Goal: Information Seeking & Learning: Learn about a topic

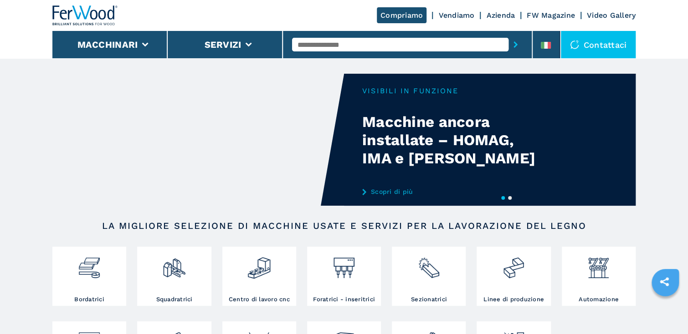
click at [417, 44] on input "text" at bounding box center [400, 45] width 216 height 14
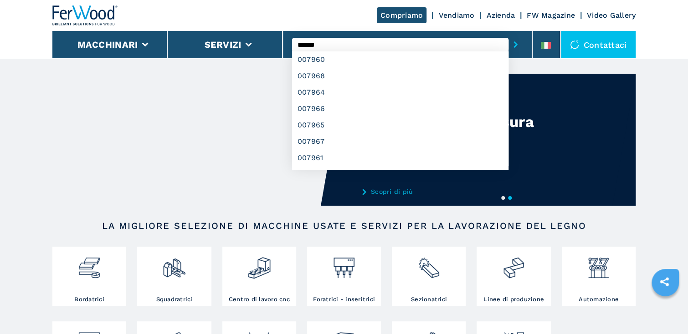
type input "******"
click at [508, 34] on button "submit-button" at bounding box center [515, 44] width 14 height 21
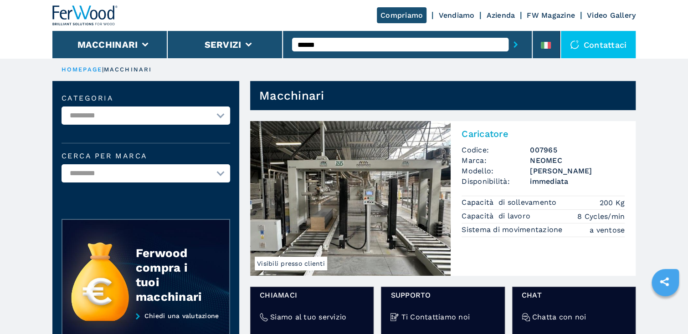
click at [393, 45] on input "******" at bounding box center [400, 45] width 216 height 14
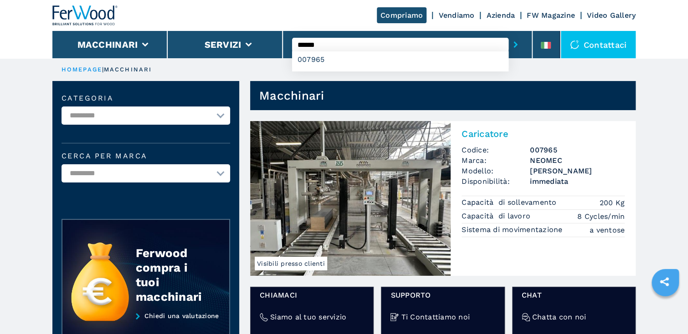
click at [391, 42] on input "******" at bounding box center [400, 45] width 216 height 14
type input "*"
type input "****"
click at [508, 34] on button "submit-button" at bounding box center [515, 44] width 14 height 21
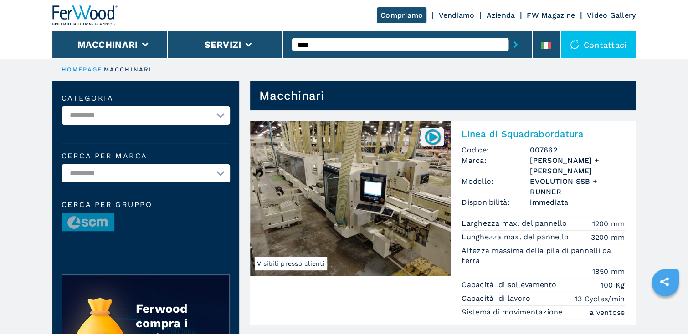
click at [435, 179] on img at bounding box center [350, 198] width 200 height 155
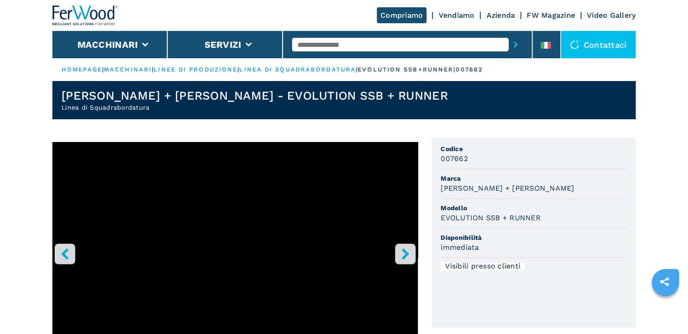
click at [403, 254] on icon "right-button" at bounding box center [404, 253] width 11 height 11
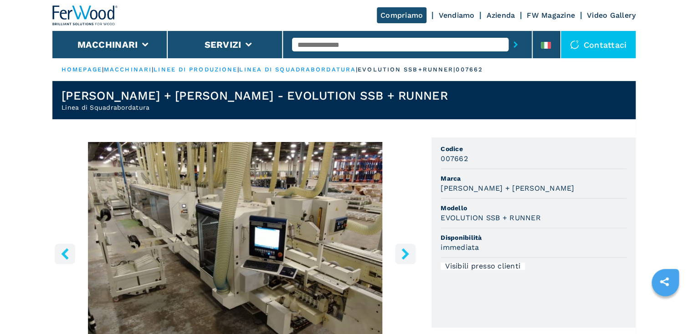
click at [403, 254] on icon "right-button" at bounding box center [404, 253] width 11 height 11
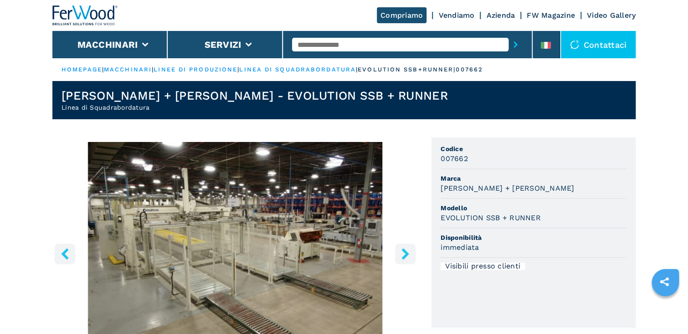
click at [403, 253] on icon "right-button" at bounding box center [404, 253] width 11 height 11
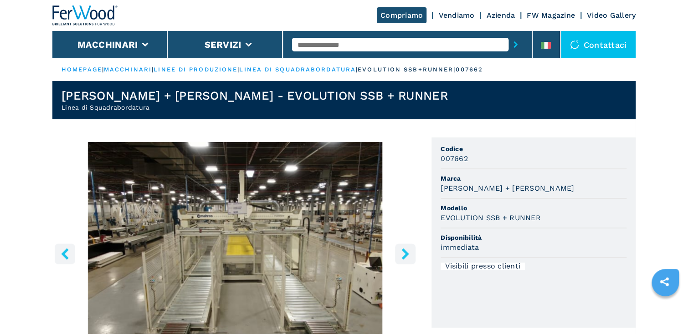
click at [403, 253] on icon "right-button" at bounding box center [404, 253] width 11 height 11
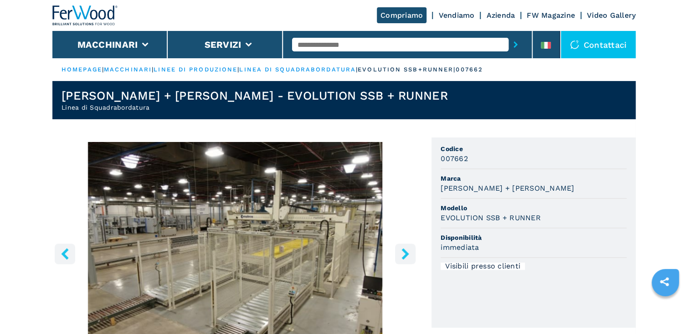
click at [403, 253] on icon "right-button" at bounding box center [404, 253] width 11 height 11
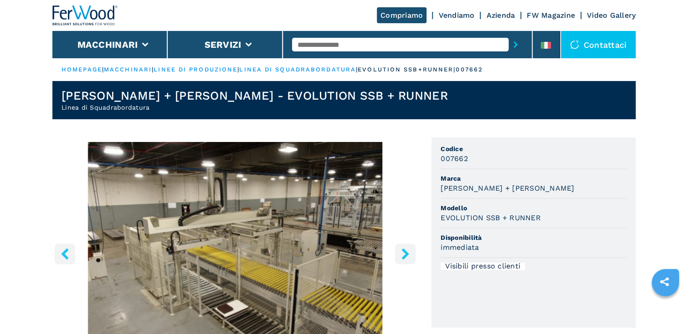
drag, startPoint x: 34, startPoint y: 80, endPoint x: 38, endPoint y: 54, distance: 26.3
click at [427, 42] on input "text" at bounding box center [400, 45] width 216 height 14
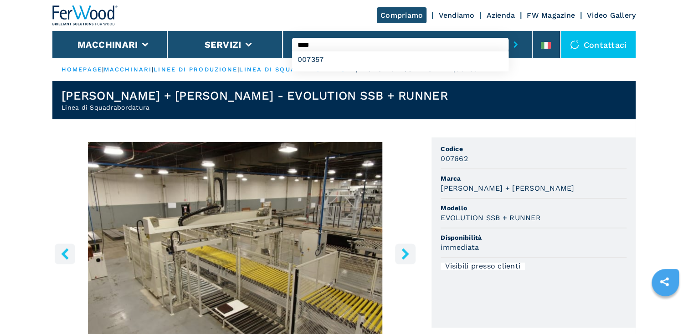
type input "****"
click at [508, 34] on button "submit-button" at bounding box center [515, 44] width 14 height 21
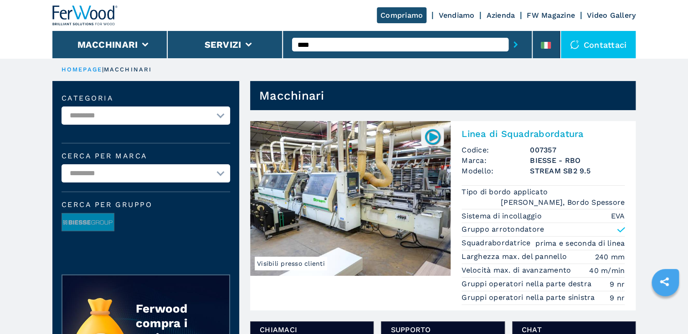
click at [395, 224] on img at bounding box center [350, 198] width 200 height 155
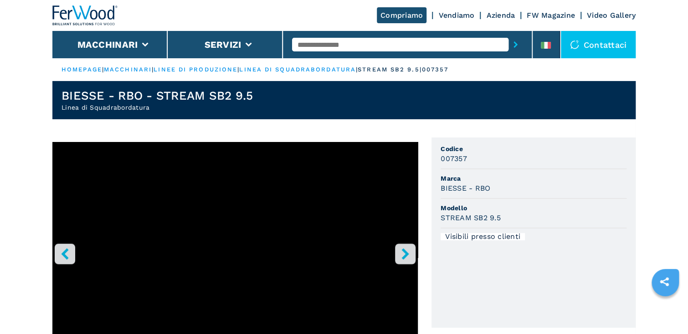
click at [406, 252] on icon "right-button" at bounding box center [404, 253] width 7 height 11
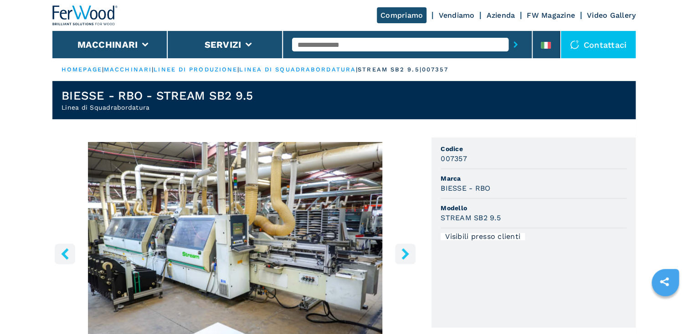
click at [406, 252] on icon "right-button" at bounding box center [404, 253] width 7 height 11
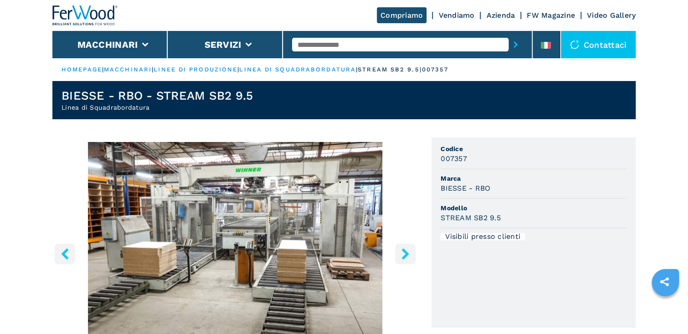
click at [404, 253] on icon "right-button" at bounding box center [404, 253] width 11 height 11
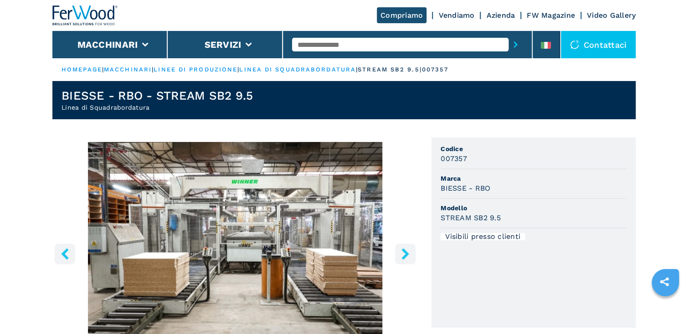
click at [404, 253] on icon "right-button" at bounding box center [404, 253] width 11 height 11
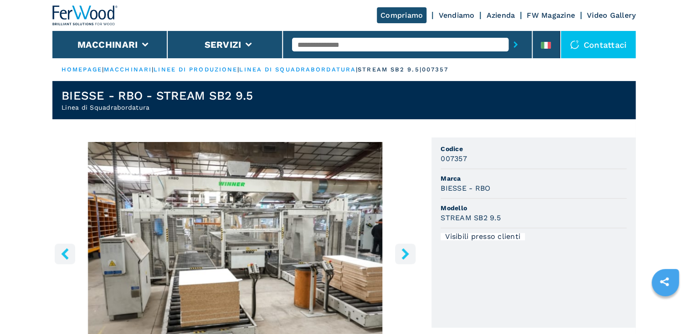
click at [404, 253] on icon "right-button" at bounding box center [404, 253] width 11 height 11
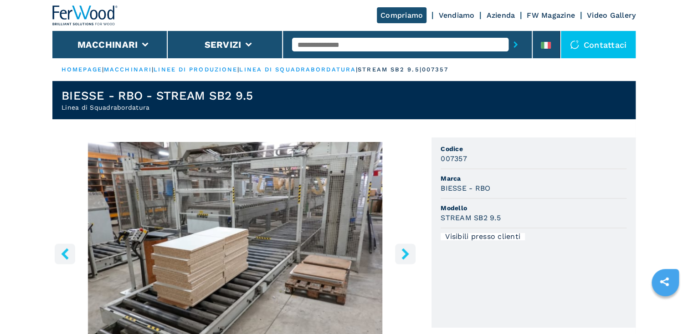
click at [404, 253] on icon "right-button" at bounding box center [404, 253] width 11 height 11
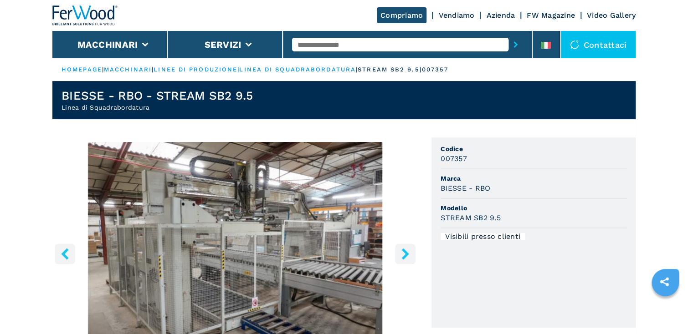
click at [404, 253] on icon "right-button" at bounding box center [404, 253] width 11 height 11
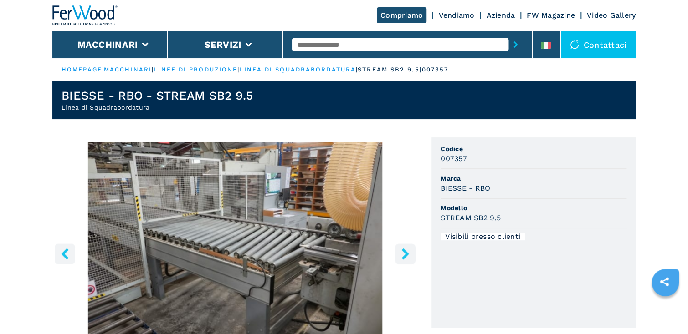
click at [404, 253] on icon "right-button" at bounding box center [404, 253] width 11 height 11
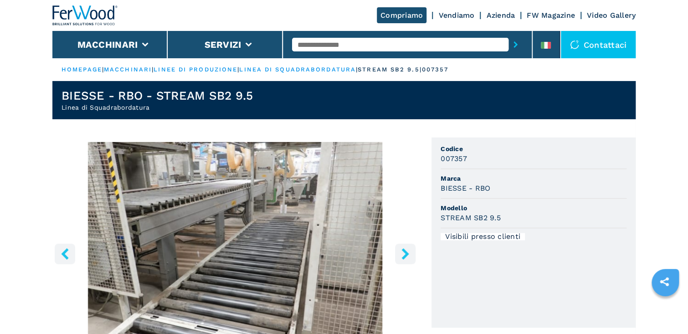
click at [404, 253] on icon "right-button" at bounding box center [404, 253] width 11 height 11
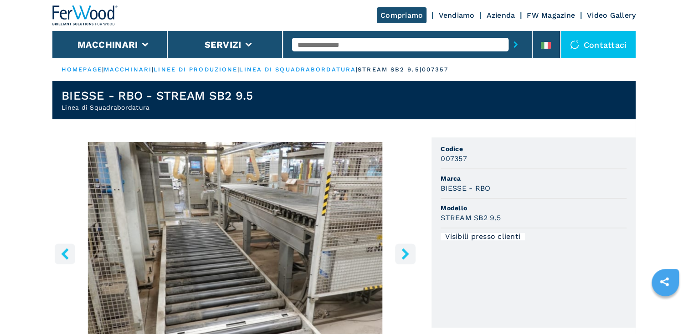
click at [404, 253] on icon "right-button" at bounding box center [404, 253] width 11 height 11
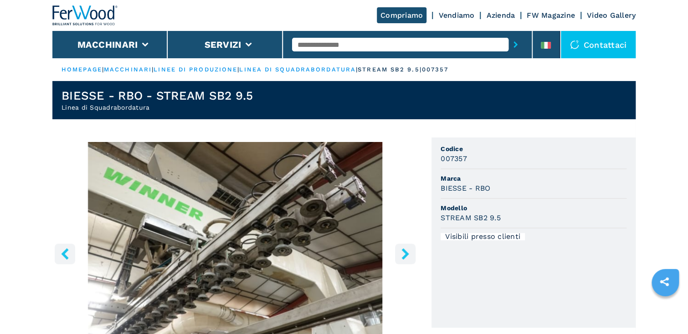
click at [404, 253] on icon "right-button" at bounding box center [404, 253] width 11 height 11
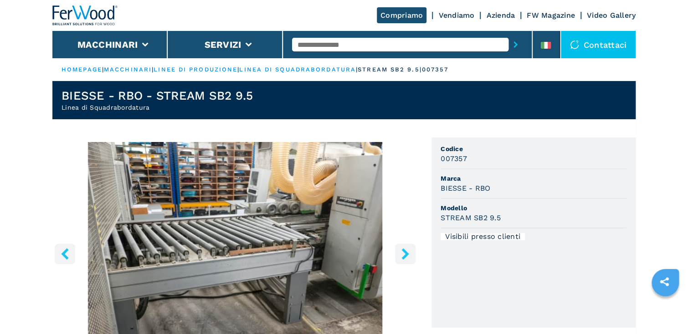
click at [404, 253] on icon "right-button" at bounding box center [404, 253] width 11 height 11
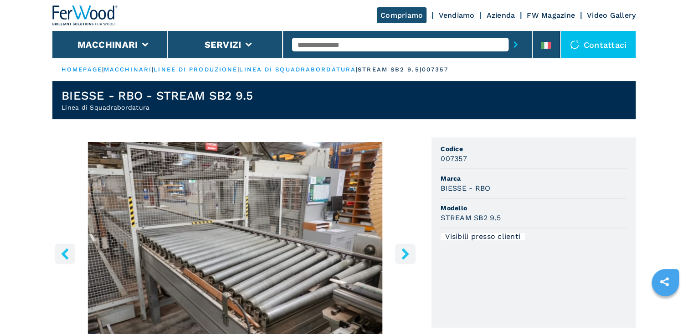
click at [404, 253] on icon "right-button" at bounding box center [404, 253] width 11 height 11
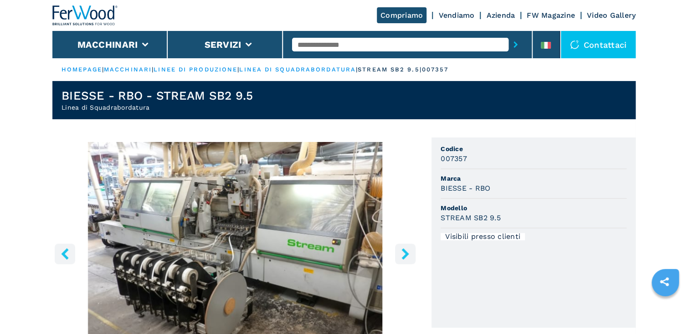
click at [66, 251] on icon "left-button" at bounding box center [64, 253] width 7 height 11
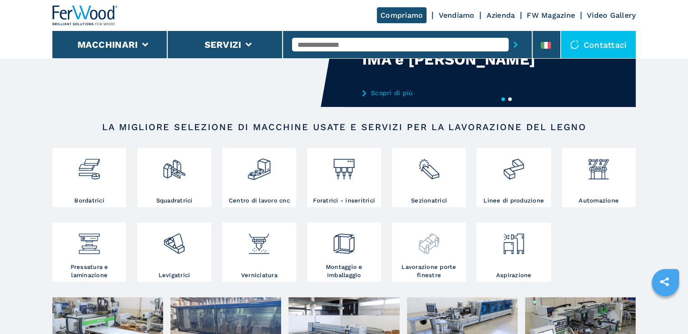
scroll to position [109, 0]
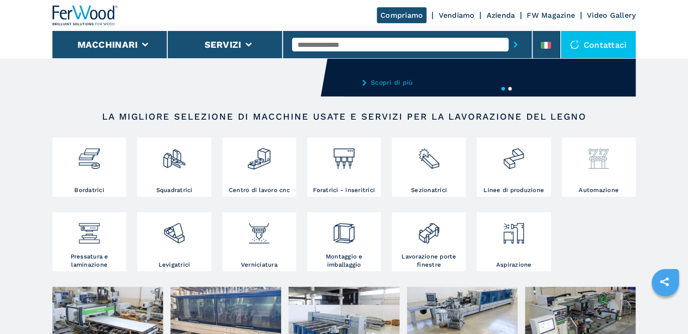
click at [594, 160] on img at bounding box center [598, 155] width 24 height 31
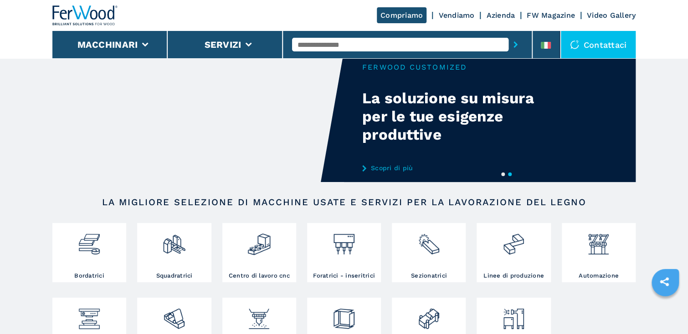
scroll to position [73, 0]
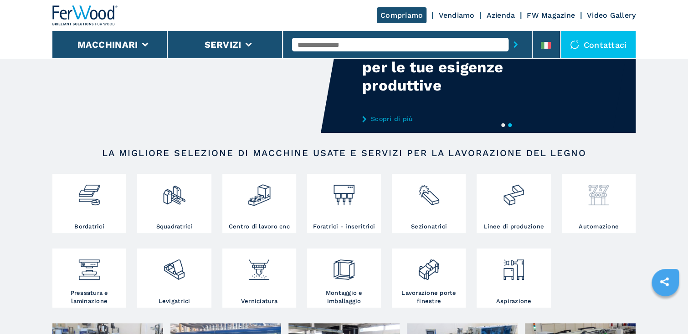
click at [596, 194] on img at bounding box center [598, 191] width 24 height 31
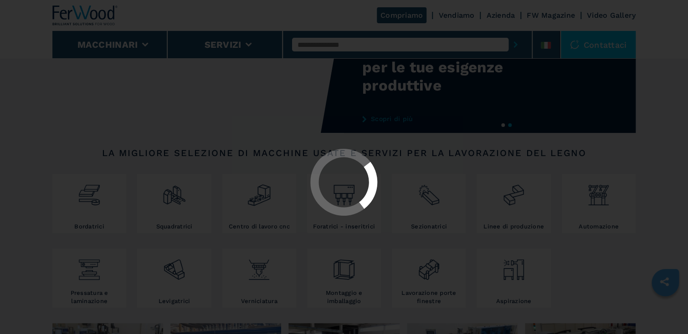
scroll to position [0, 0]
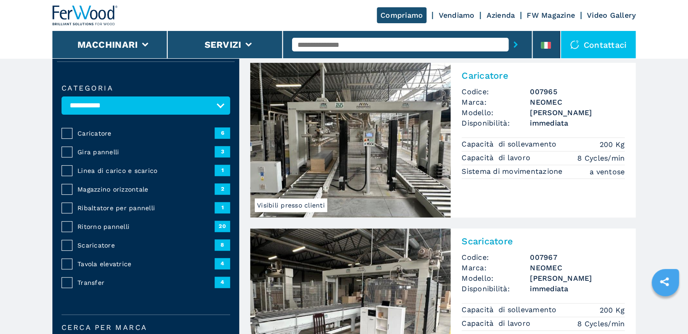
scroll to position [36, 0]
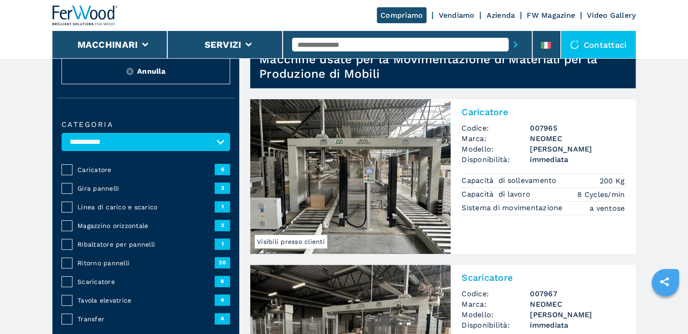
click at [106, 171] on span "Caricatore" at bounding box center [145, 169] width 137 height 9
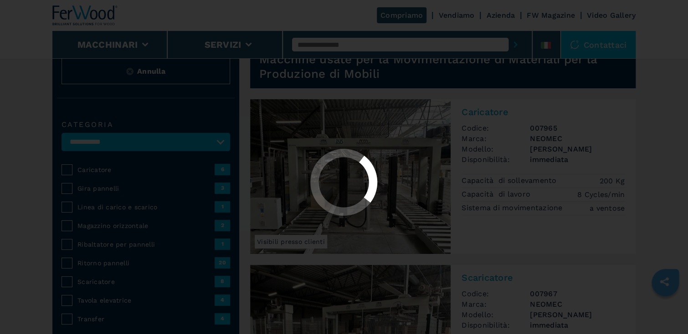
select select "**********"
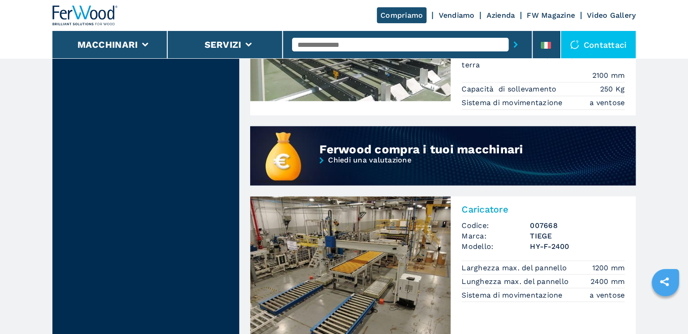
scroll to position [728, 0]
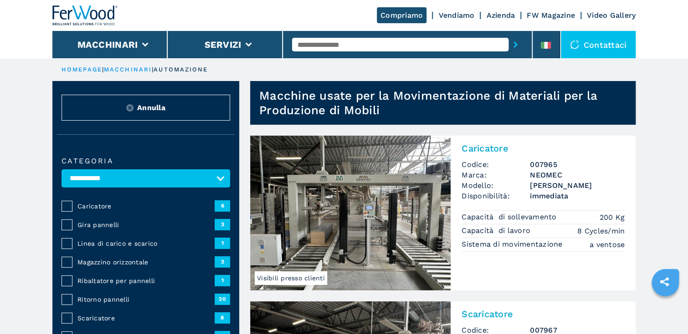
click at [136, 242] on span "Linea di carico e scarico" at bounding box center [145, 243] width 137 height 9
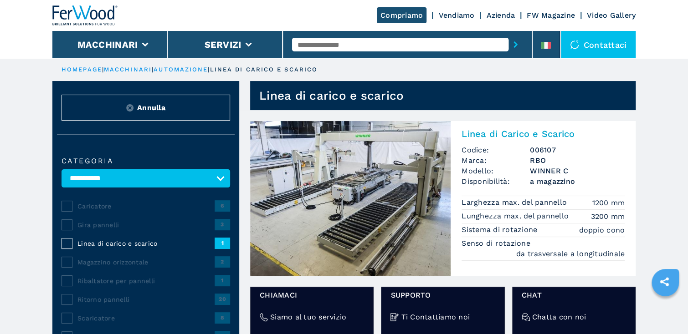
click at [346, 211] on img at bounding box center [350, 198] width 200 height 155
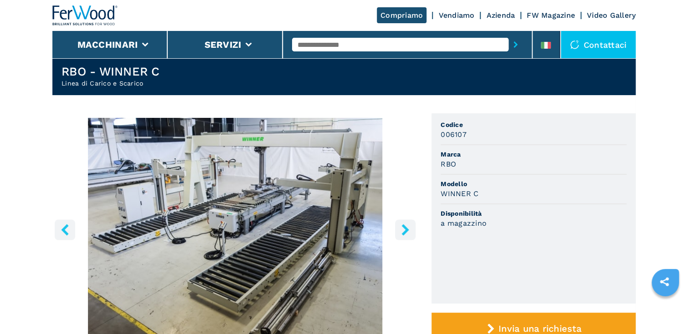
scroll to position [23, 0]
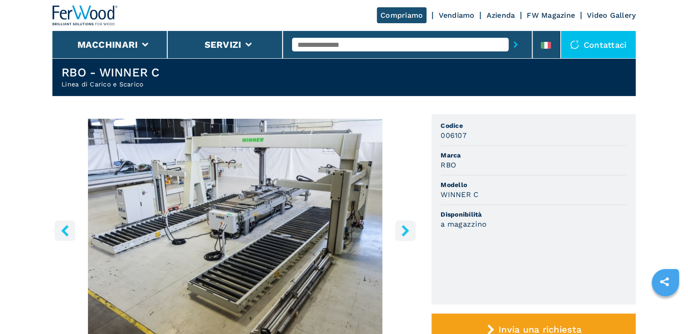
click at [242, 212] on img "Go to Slide 1" at bounding box center [234, 229] width 365 height 221
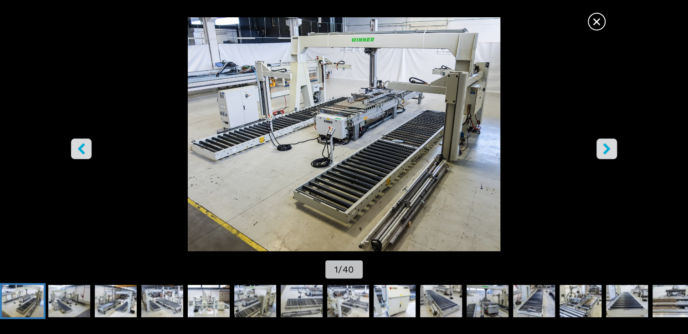
click at [608, 149] on icon "right-button" at bounding box center [605, 148] width 7 height 11
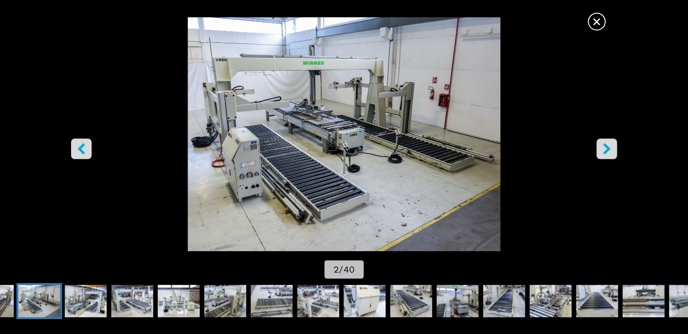
click at [608, 149] on icon "right-button" at bounding box center [605, 148] width 7 height 11
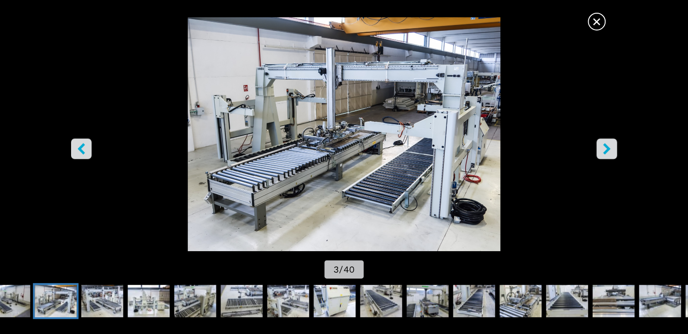
click at [608, 149] on icon "right-button" at bounding box center [605, 148] width 7 height 11
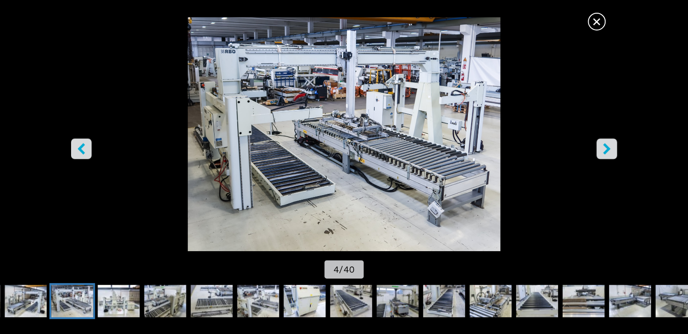
click at [608, 149] on icon "right-button" at bounding box center [605, 148] width 7 height 11
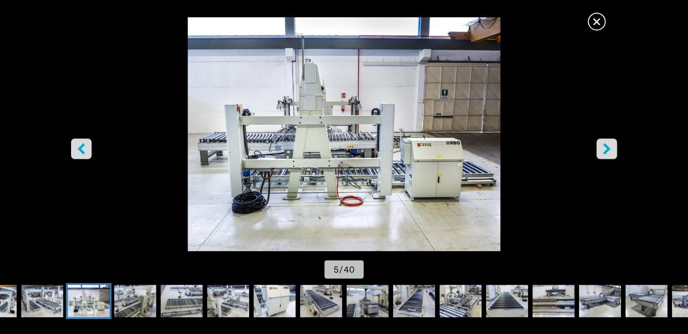
click at [608, 149] on icon "right-button" at bounding box center [605, 148] width 7 height 11
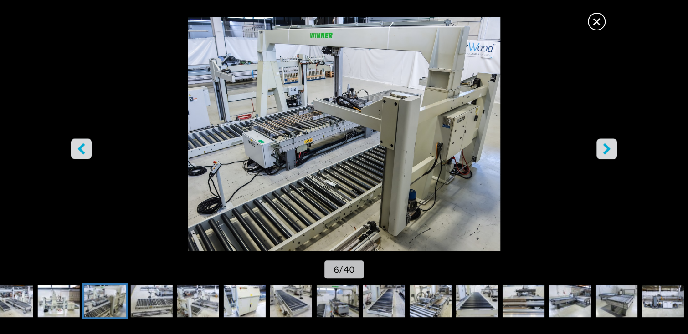
click at [608, 149] on icon "right-button" at bounding box center [605, 148] width 7 height 11
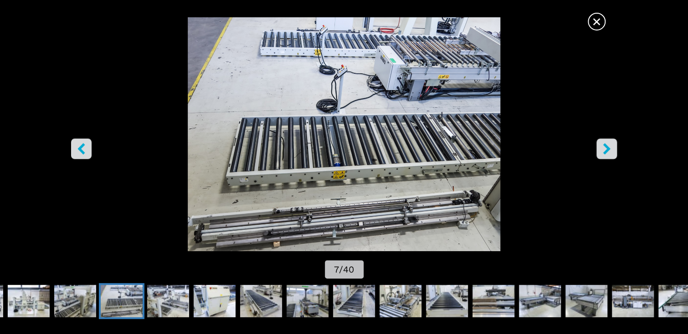
click at [608, 148] on icon "right-button" at bounding box center [605, 148] width 7 height 11
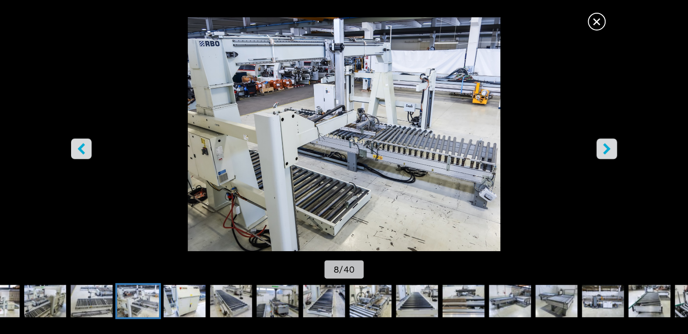
click at [608, 148] on icon "right-button" at bounding box center [605, 148] width 7 height 11
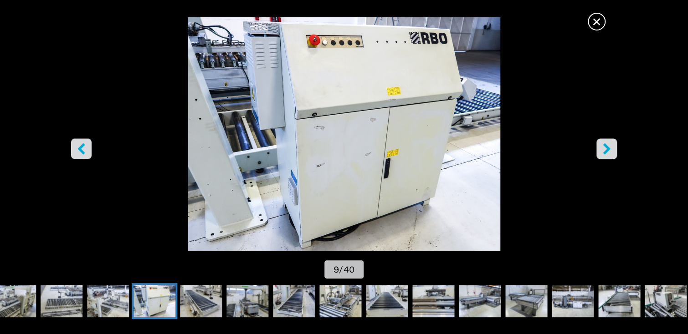
click at [608, 148] on icon "right-button" at bounding box center [605, 148] width 7 height 11
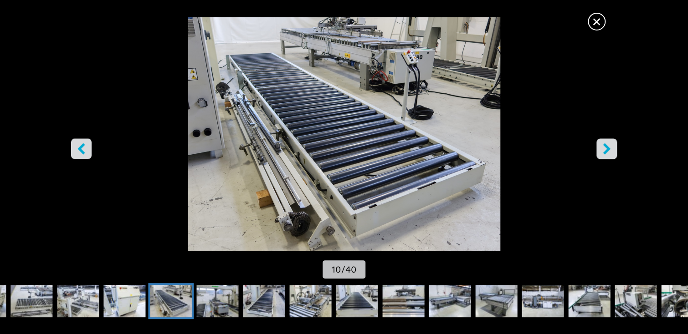
click at [608, 148] on icon "right-button" at bounding box center [605, 148] width 7 height 11
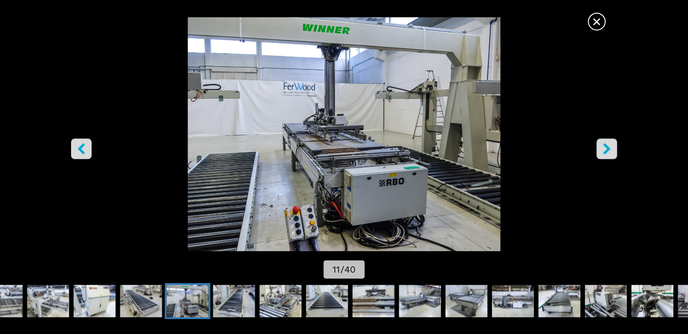
click at [608, 148] on icon "right-button" at bounding box center [605, 148] width 7 height 11
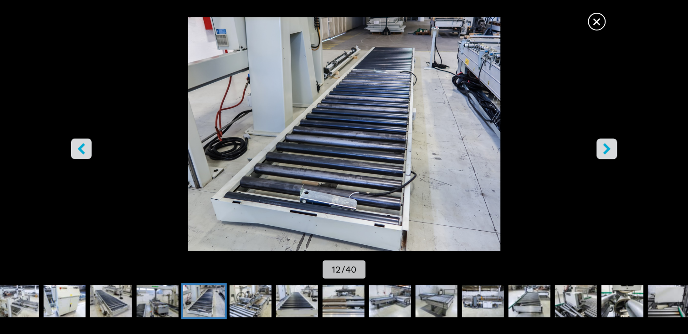
click at [608, 148] on icon "right-button" at bounding box center [605, 148] width 7 height 11
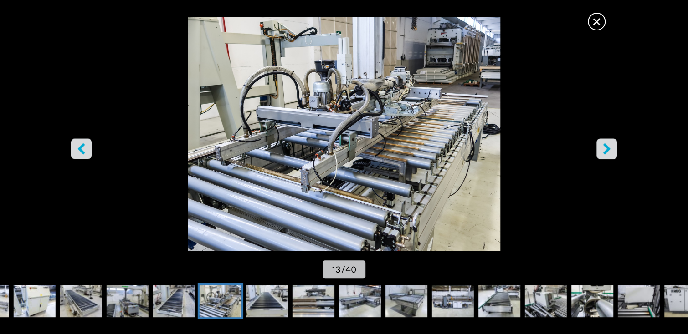
click at [608, 149] on icon "right-button" at bounding box center [605, 148] width 7 height 11
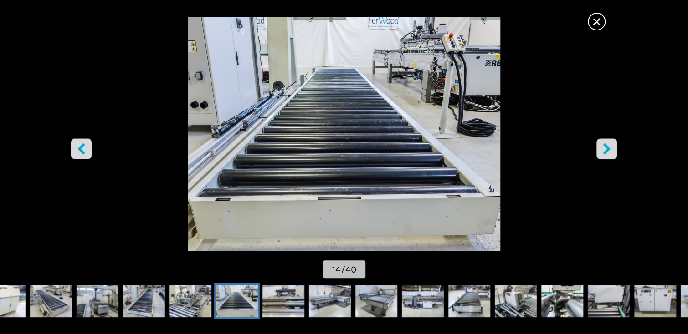
click at [608, 149] on icon "right-button" at bounding box center [605, 148] width 7 height 11
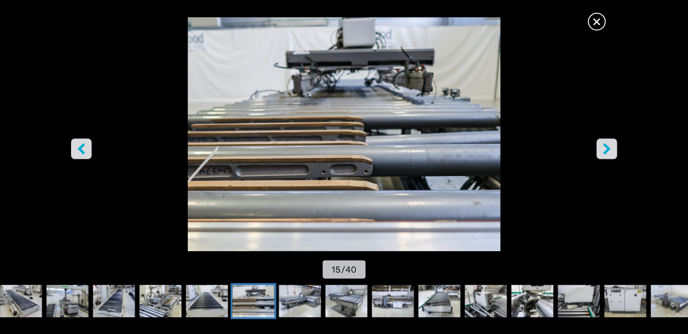
click at [608, 149] on icon "right-button" at bounding box center [605, 148] width 7 height 11
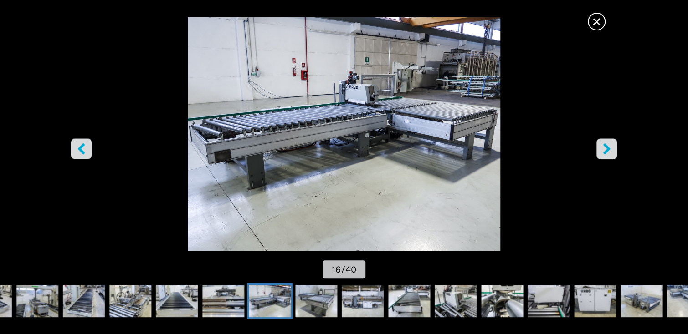
click at [608, 149] on icon "right-button" at bounding box center [605, 148] width 7 height 11
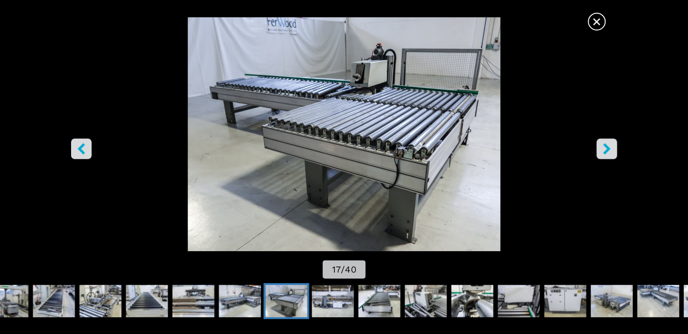
click at [608, 149] on icon "right-button" at bounding box center [605, 148] width 7 height 11
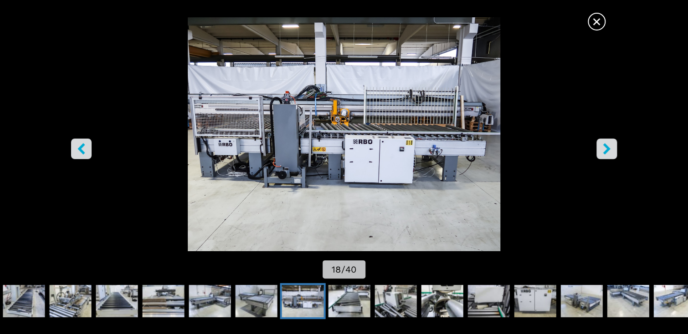
click at [608, 149] on icon "right-button" at bounding box center [605, 148] width 7 height 11
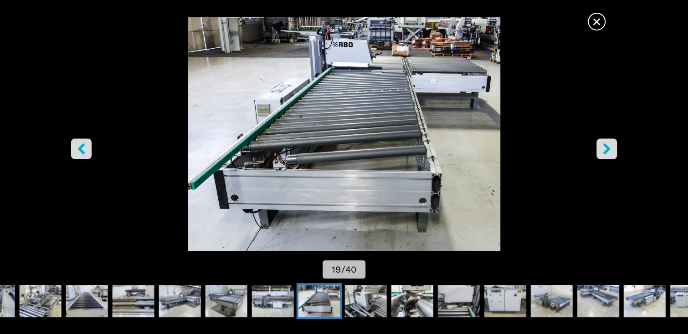
click at [608, 149] on icon "right-button" at bounding box center [605, 148] width 7 height 11
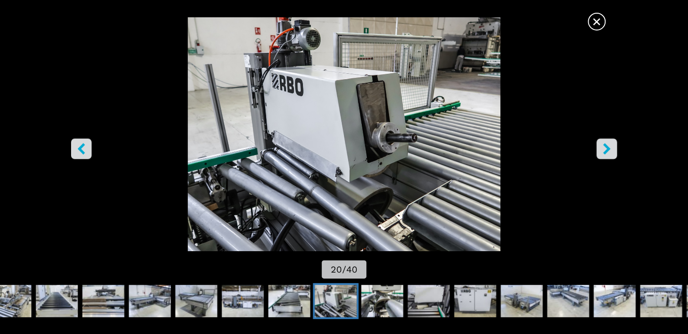
click at [608, 149] on icon "right-button" at bounding box center [605, 148] width 7 height 11
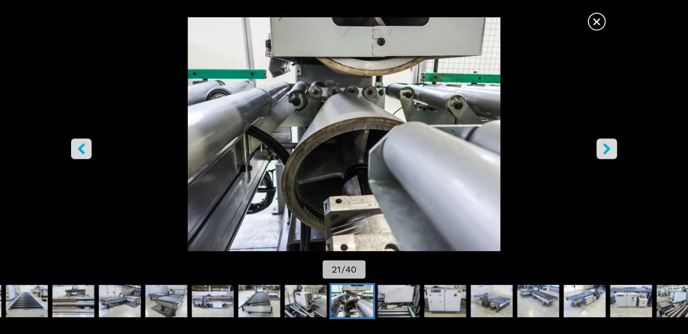
click at [608, 149] on icon "right-button" at bounding box center [605, 148] width 7 height 11
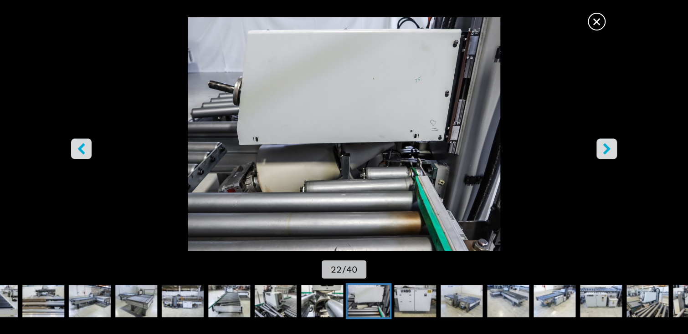
click at [608, 149] on icon "right-button" at bounding box center [605, 148] width 7 height 11
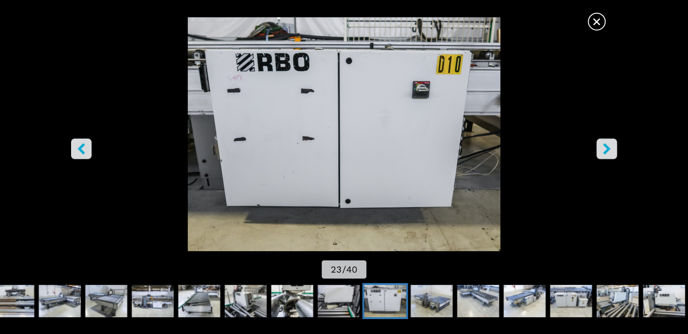
click at [608, 149] on icon "right-button" at bounding box center [605, 148] width 7 height 11
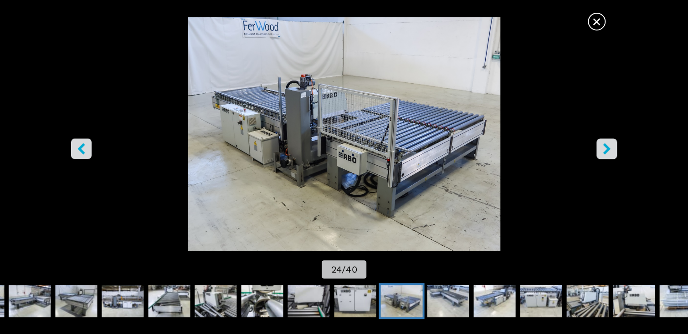
click at [608, 149] on icon "right-button" at bounding box center [605, 148] width 7 height 11
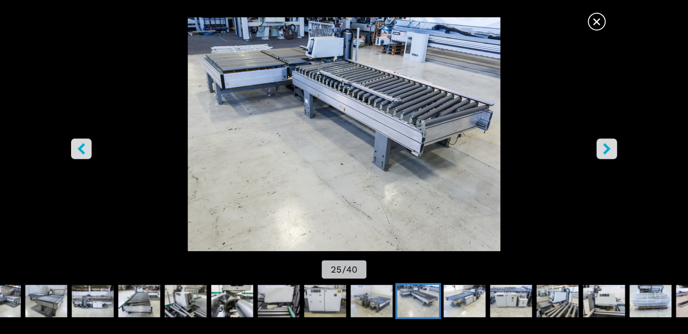
click at [608, 149] on icon "right-button" at bounding box center [605, 148] width 7 height 11
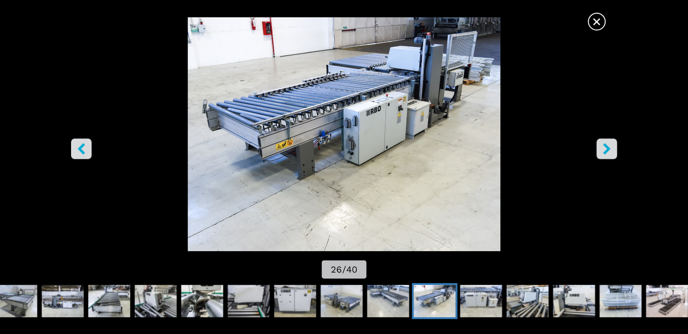
click at [608, 149] on icon "right-button" at bounding box center [605, 148] width 7 height 11
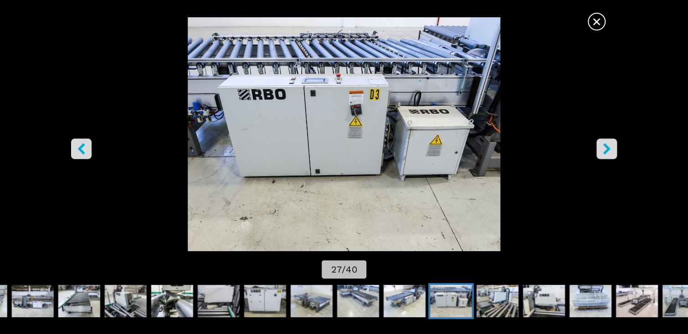
click at [608, 149] on icon "right-button" at bounding box center [605, 148] width 7 height 11
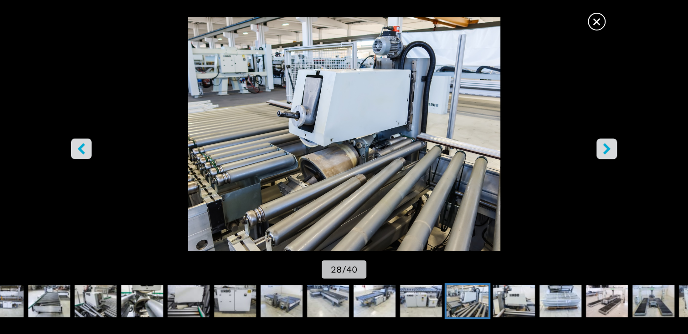
click at [608, 149] on icon "right-button" at bounding box center [605, 148] width 7 height 11
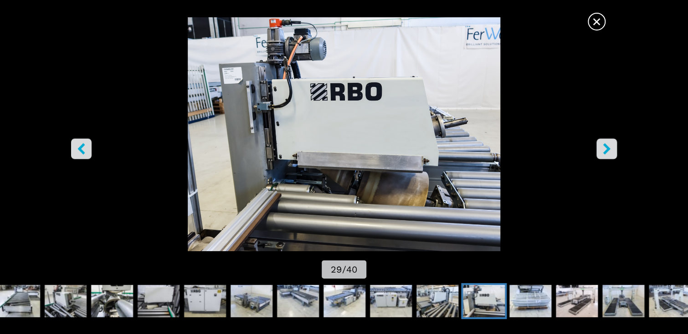
click at [608, 149] on icon "right-button" at bounding box center [605, 148] width 7 height 11
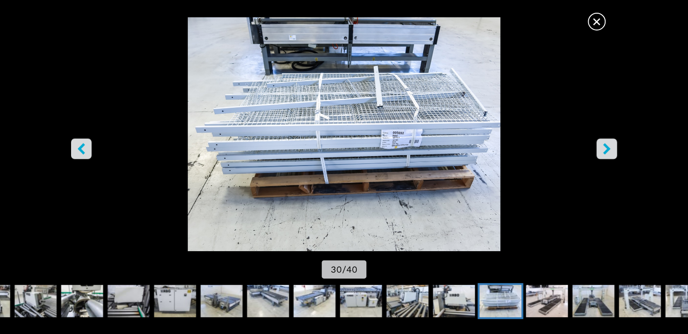
click at [608, 149] on icon "right-button" at bounding box center [605, 148] width 7 height 11
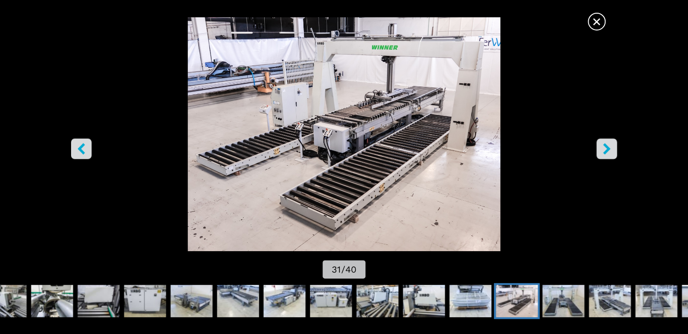
click at [608, 149] on icon "right-button" at bounding box center [605, 148] width 7 height 11
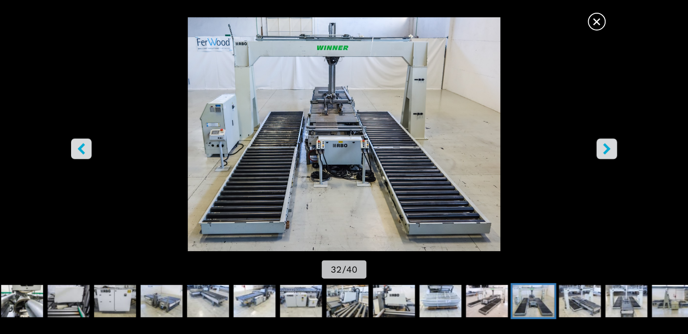
click at [608, 149] on icon "right-button" at bounding box center [605, 148] width 7 height 11
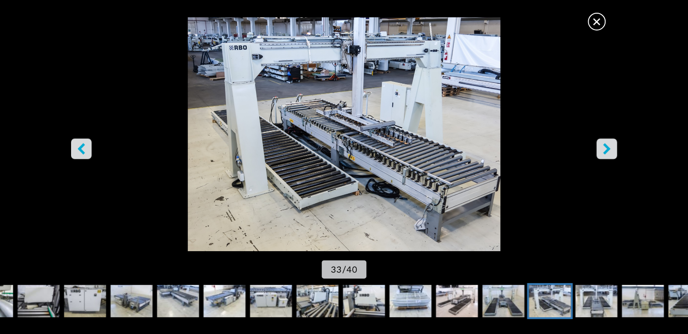
click at [608, 149] on icon "right-button" at bounding box center [605, 148] width 7 height 11
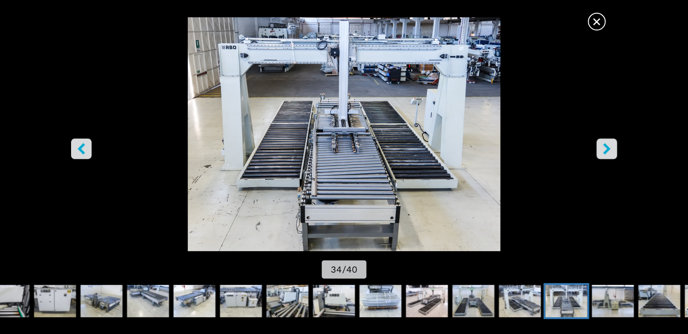
click at [608, 149] on icon "right-button" at bounding box center [605, 148] width 7 height 11
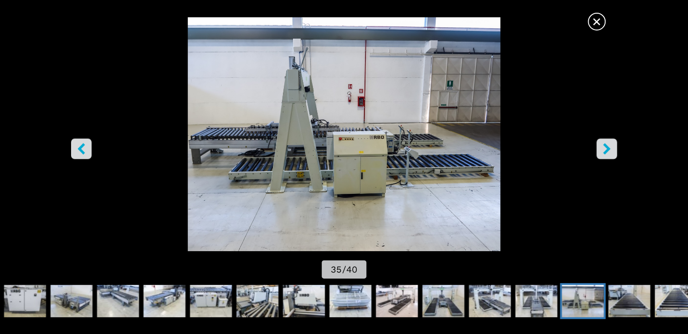
click at [608, 149] on icon "right-button" at bounding box center [605, 148] width 7 height 11
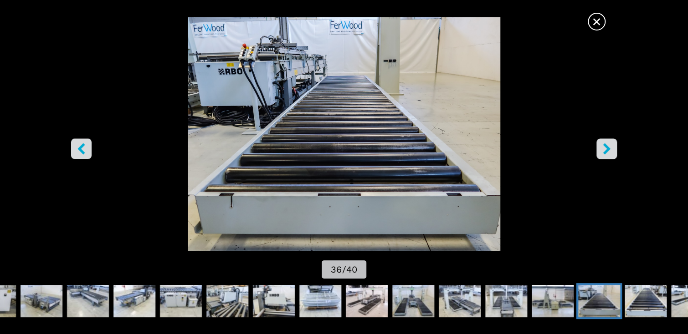
click at [608, 149] on icon "right-button" at bounding box center [605, 148] width 7 height 11
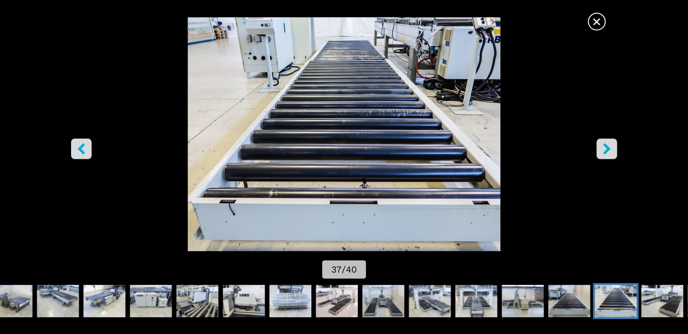
click at [608, 149] on icon "right-button" at bounding box center [605, 148] width 7 height 11
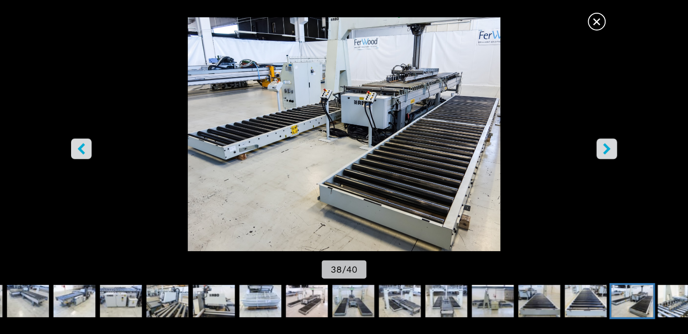
click at [608, 149] on icon "right-button" at bounding box center [605, 148] width 7 height 11
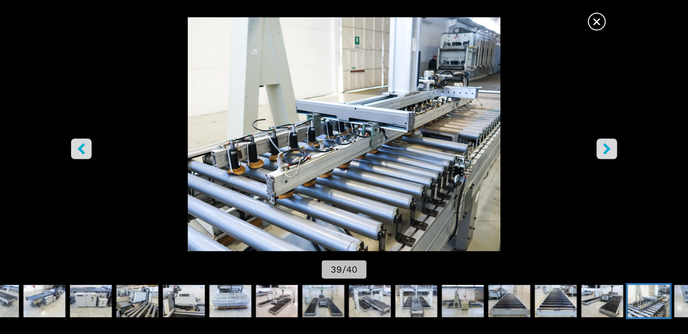
click at [608, 149] on icon "right-button" at bounding box center [605, 148] width 7 height 11
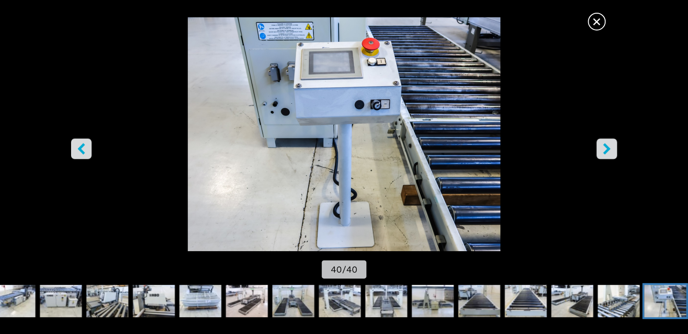
click at [608, 149] on icon "right-button" at bounding box center [605, 148] width 7 height 11
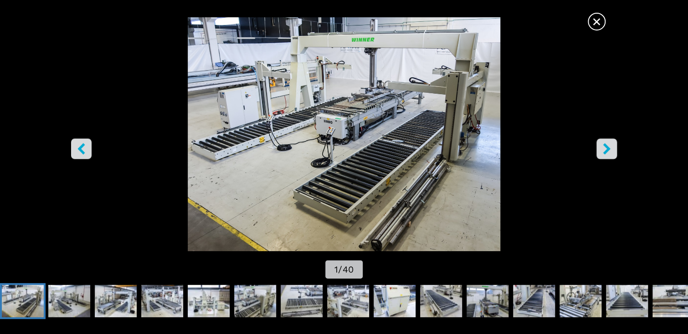
click at [607, 149] on icon "right-button" at bounding box center [605, 148] width 7 height 11
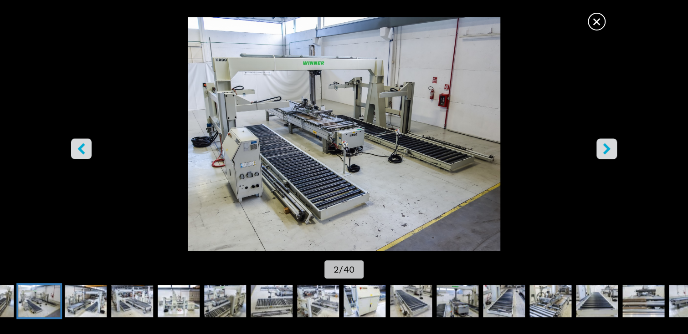
click at [607, 149] on icon "right-button" at bounding box center [605, 148] width 7 height 11
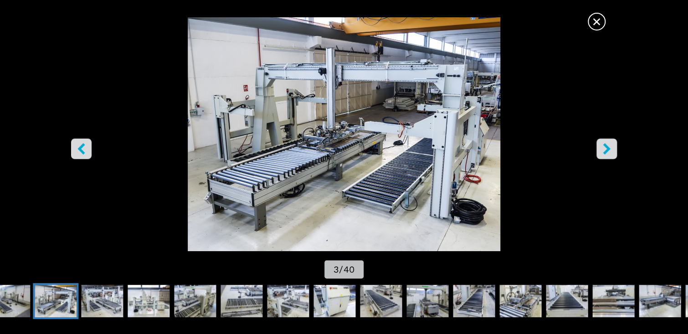
click at [607, 149] on icon "right-button" at bounding box center [605, 148] width 7 height 11
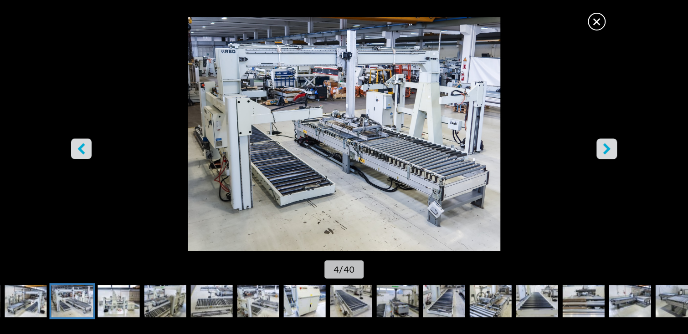
click at [607, 149] on icon "right-button" at bounding box center [605, 148] width 7 height 11
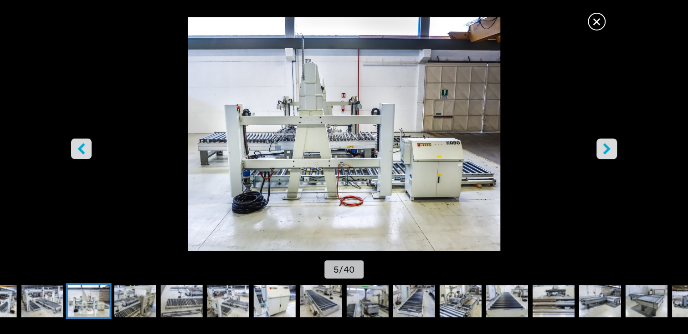
click at [607, 149] on icon "right-button" at bounding box center [605, 148] width 7 height 11
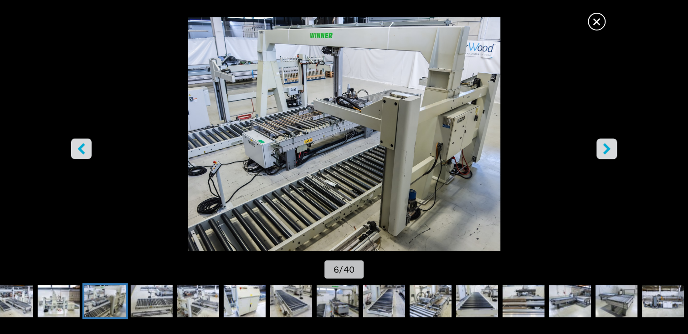
click at [607, 149] on icon "right-button" at bounding box center [605, 148] width 7 height 11
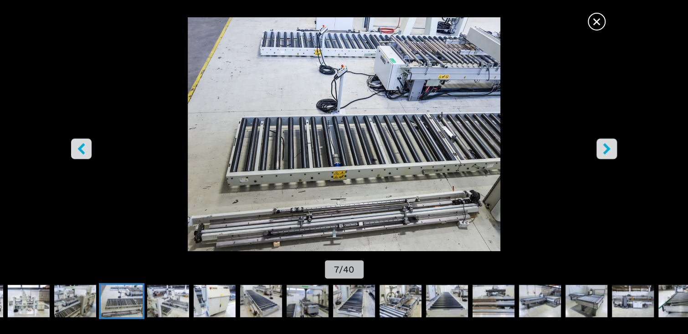
click at [607, 149] on icon "right-button" at bounding box center [605, 148] width 7 height 11
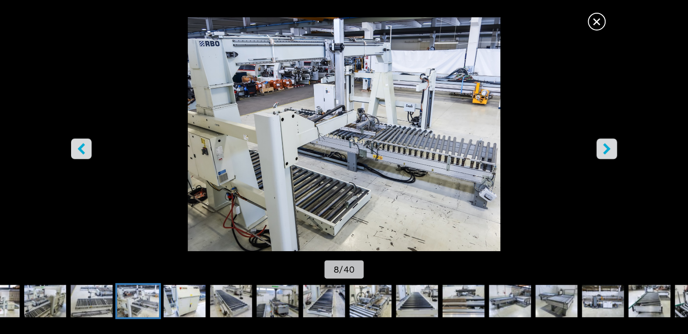
click at [607, 149] on icon "right-button" at bounding box center [605, 148] width 7 height 11
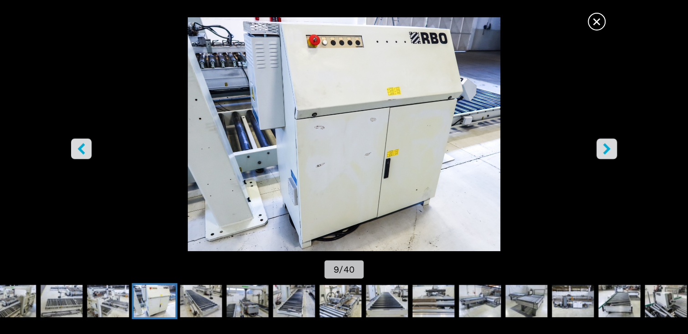
click at [607, 149] on icon "right-button" at bounding box center [605, 148] width 7 height 11
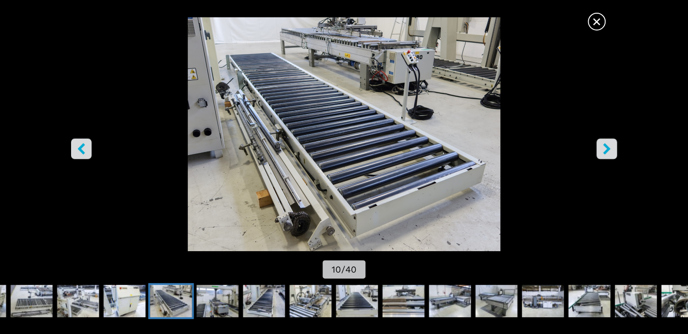
click at [607, 149] on icon "right-button" at bounding box center [605, 148] width 7 height 11
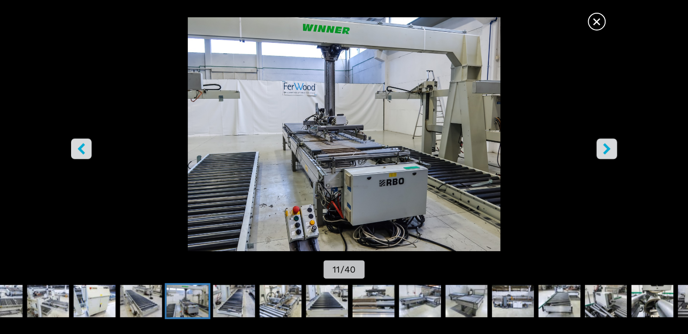
click at [607, 149] on icon "right-button" at bounding box center [605, 148] width 7 height 11
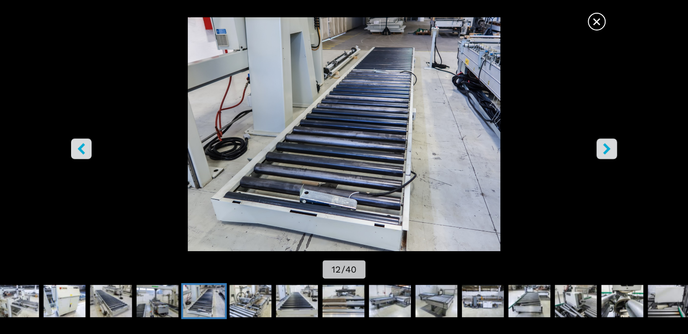
click at [606, 151] on icon "right-button" at bounding box center [605, 148] width 7 height 11
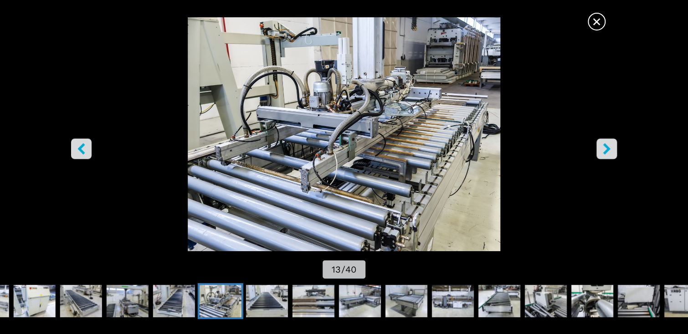
click at [606, 151] on icon "right-button" at bounding box center [605, 148] width 7 height 11
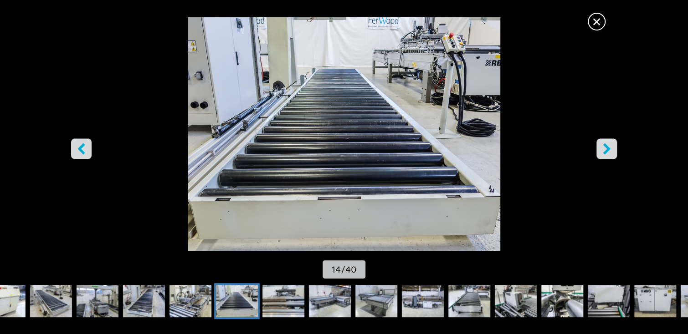
click at [606, 151] on icon "right-button" at bounding box center [605, 148] width 7 height 11
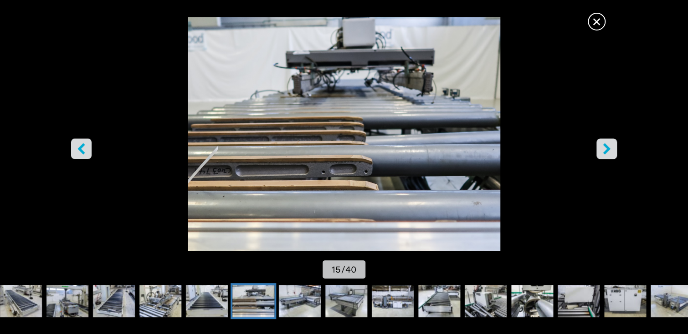
click at [606, 151] on icon "right-button" at bounding box center [605, 148] width 7 height 11
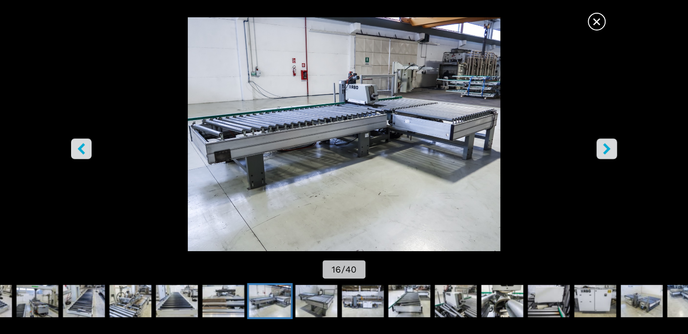
click at [78, 147] on icon "left-button" at bounding box center [81, 148] width 11 height 11
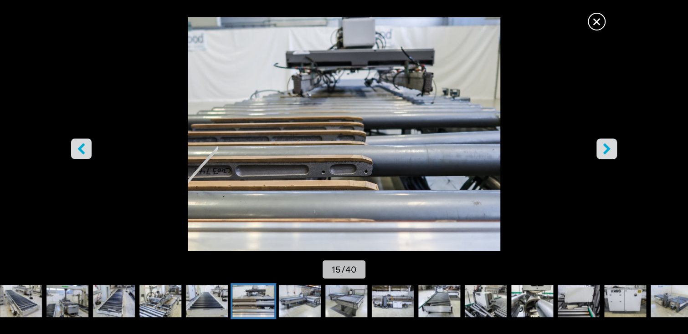
click at [596, 18] on span "×" at bounding box center [596, 20] width 16 height 16
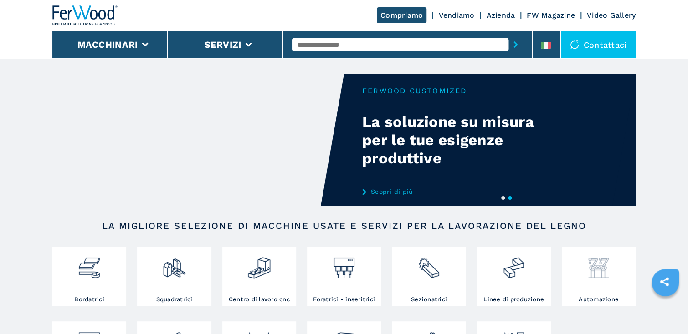
click at [589, 273] on img at bounding box center [598, 264] width 24 height 31
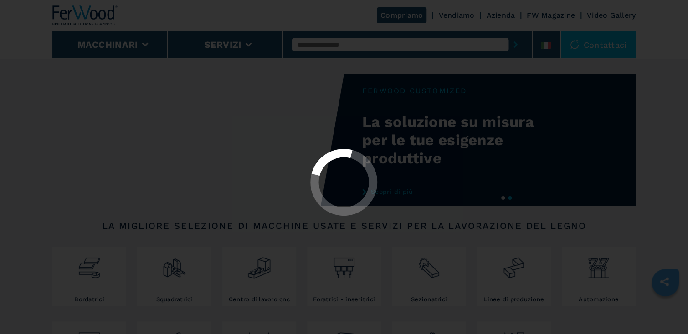
select select "**********"
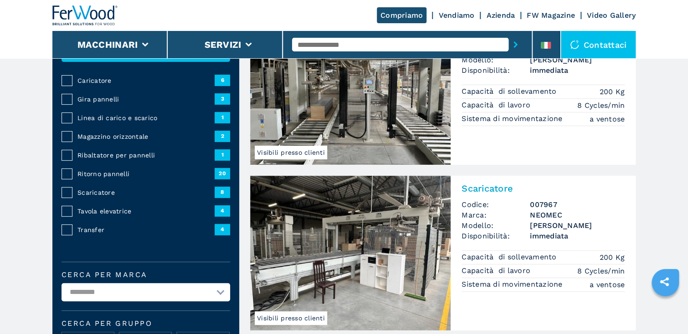
scroll to position [146, 0]
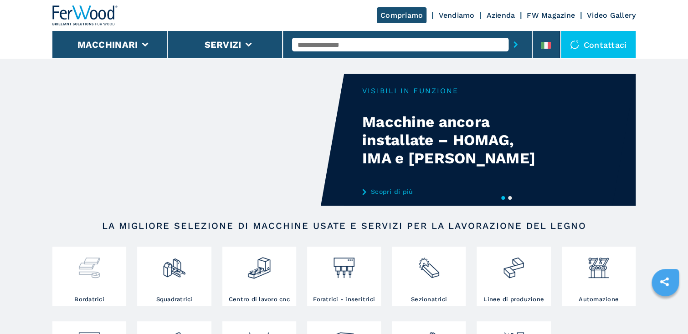
click at [86, 266] on img at bounding box center [89, 264] width 24 height 31
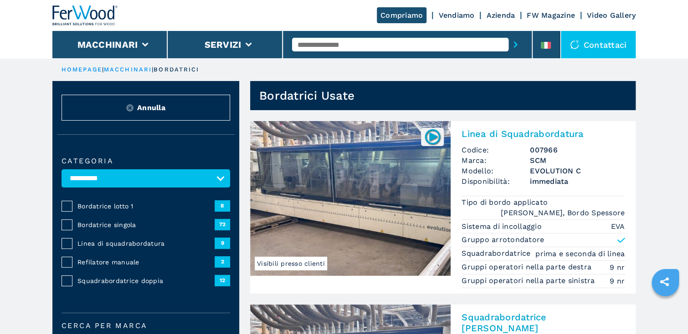
click at [120, 224] on span "Bordatrice singola" at bounding box center [145, 224] width 137 height 9
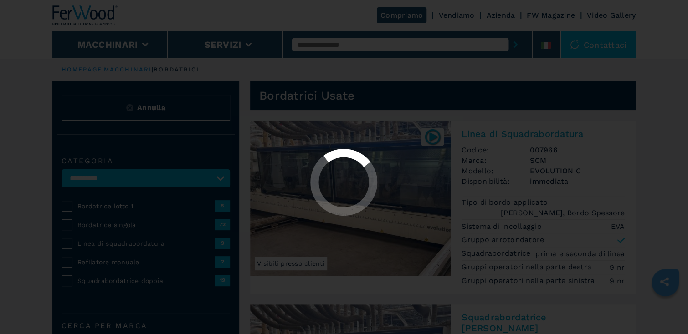
select select "**********"
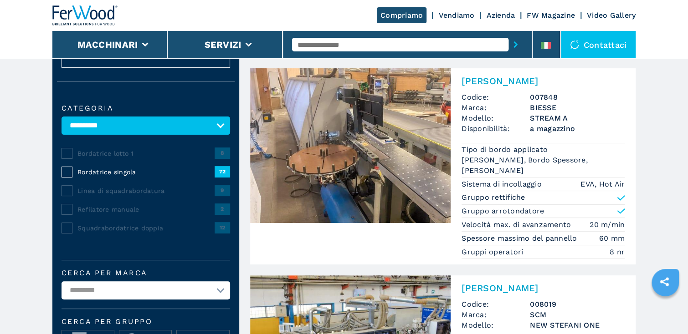
scroll to position [36, 0]
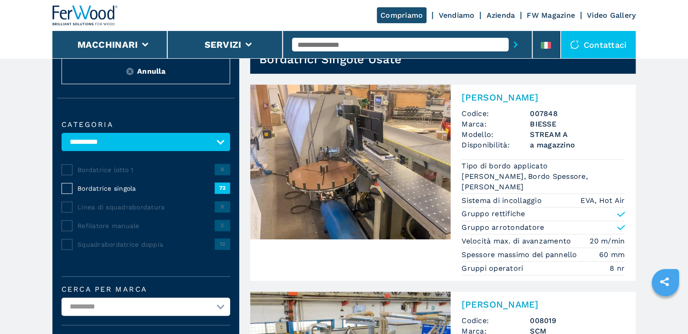
click at [445, 45] on input "text" at bounding box center [400, 45] width 216 height 14
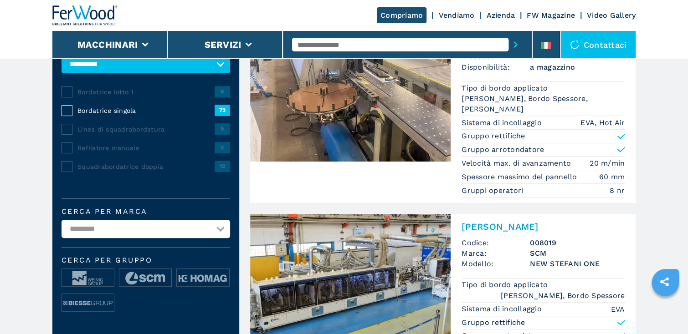
scroll to position [146, 0]
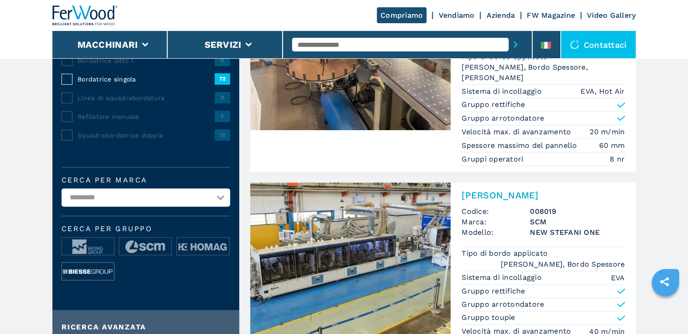
click at [90, 270] on img at bounding box center [88, 272] width 52 height 18
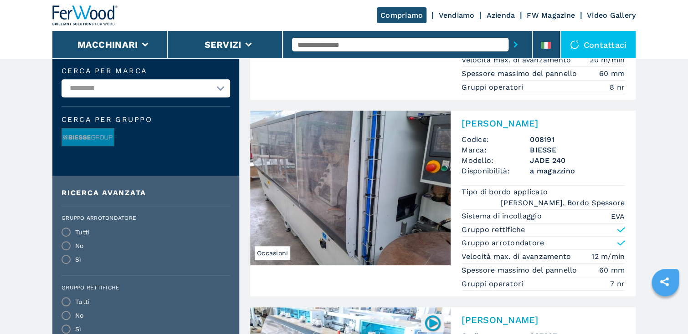
scroll to position [219, 0]
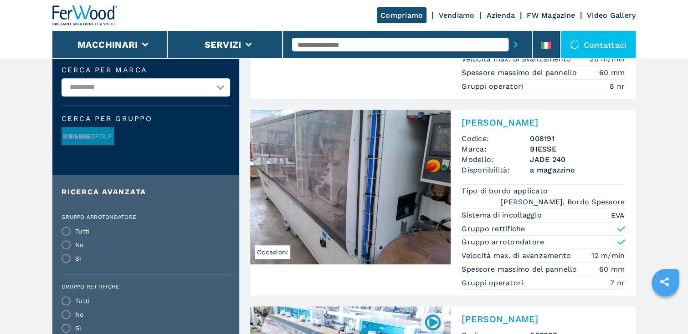
click at [383, 153] on img at bounding box center [350, 187] width 200 height 155
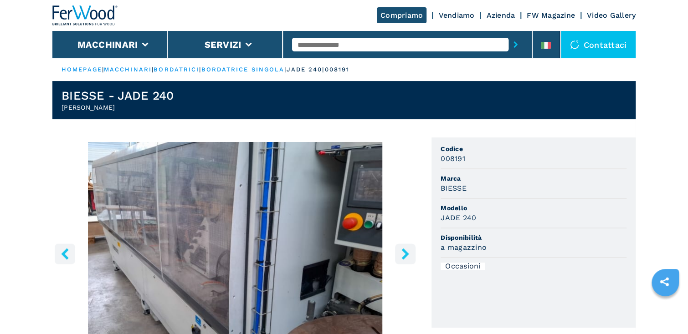
click at [402, 253] on icon "right-button" at bounding box center [404, 253] width 11 height 11
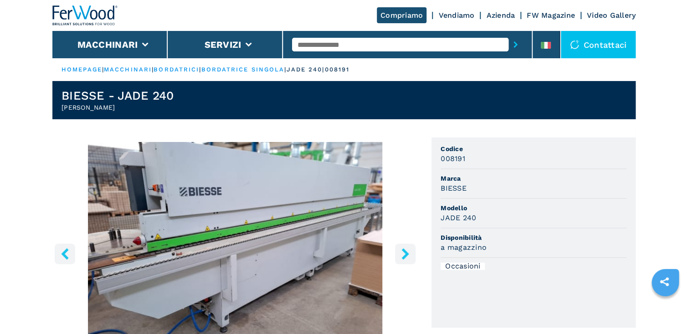
click at [402, 253] on icon "right-button" at bounding box center [404, 253] width 11 height 11
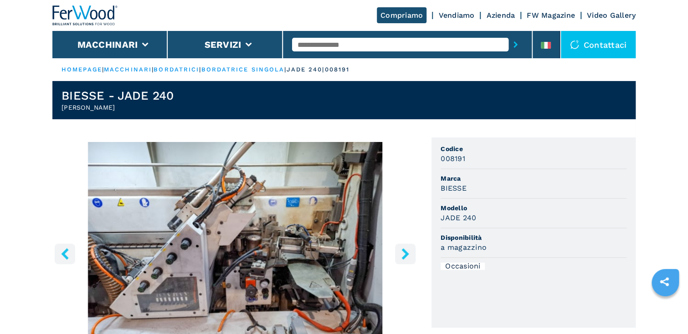
click at [402, 253] on icon "right-button" at bounding box center [404, 253] width 11 height 11
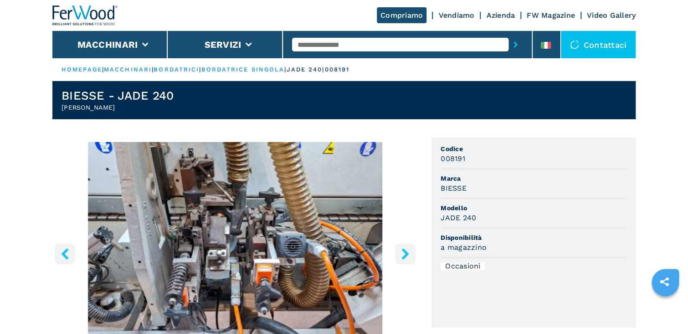
click at [401, 254] on icon "right-button" at bounding box center [404, 253] width 11 height 11
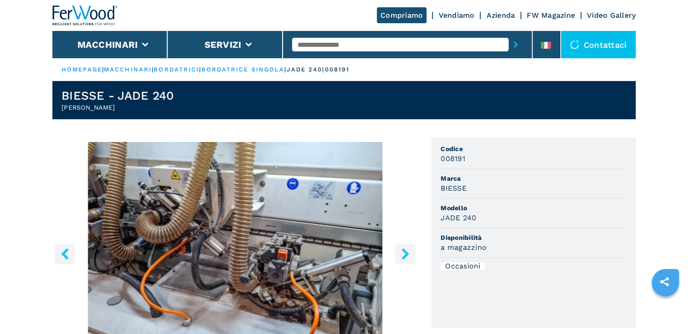
click at [400, 254] on icon "right-button" at bounding box center [404, 253] width 11 height 11
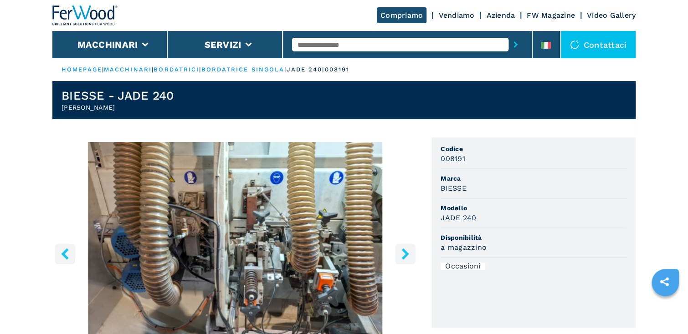
click at [399, 254] on icon "right-button" at bounding box center [404, 253] width 11 height 11
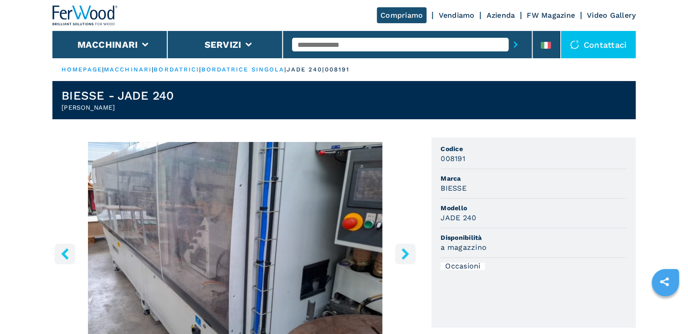
click at [406, 254] on icon "right-button" at bounding box center [404, 253] width 7 height 11
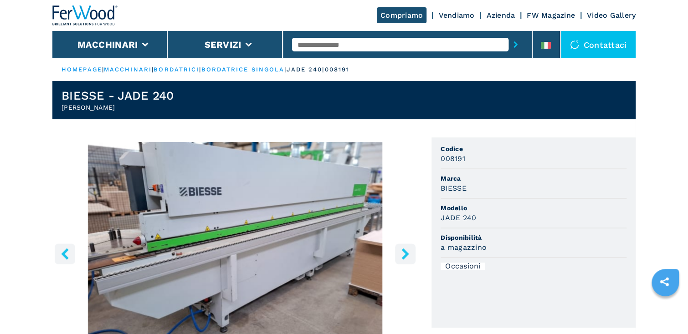
click at [406, 254] on icon "right-button" at bounding box center [404, 253] width 7 height 11
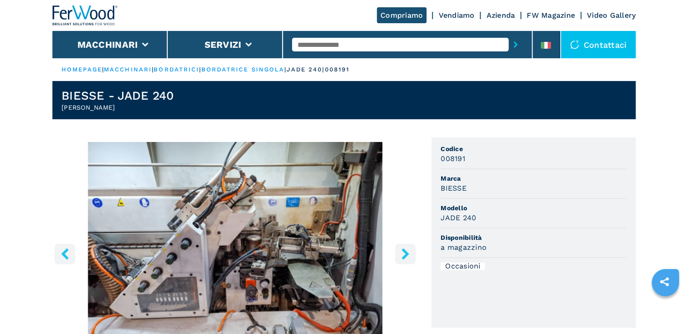
click at [406, 255] on icon "right-button" at bounding box center [404, 253] width 7 height 11
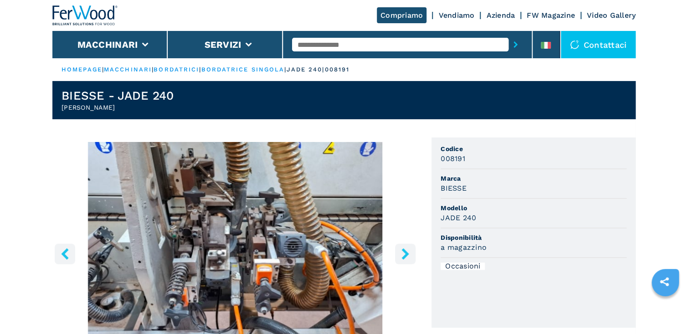
click at [405, 255] on icon "right-button" at bounding box center [404, 253] width 7 height 11
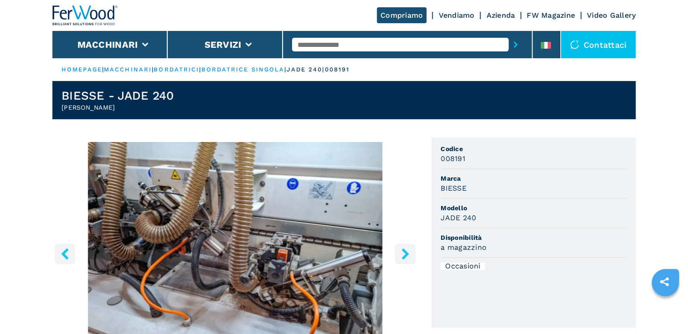
click at [406, 250] on icon "right-button" at bounding box center [404, 253] width 11 height 11
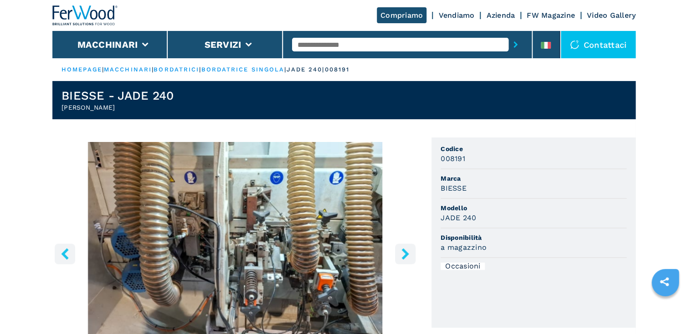
click at [406, 250] on icon "right-button" at bounding box center [404, 253] width 11 height 11
